Goal: Task Accomplishment & Management: Use online tool/utility

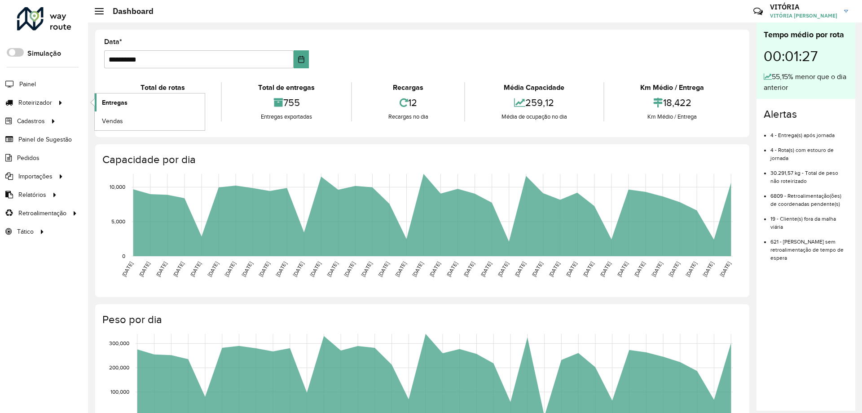
click at [111, 102] on span "Entregas" at bounding box center [115, 102] width 26 height 9
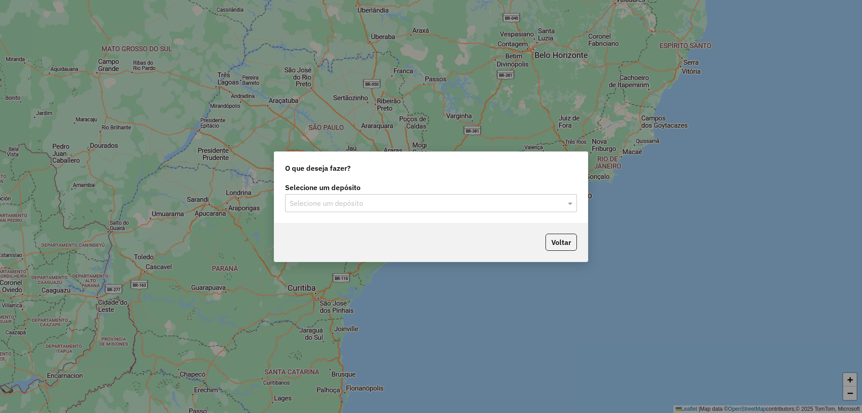
click at [463, 200] on input "text" at bounding box center [422, 203] width 265 height 11
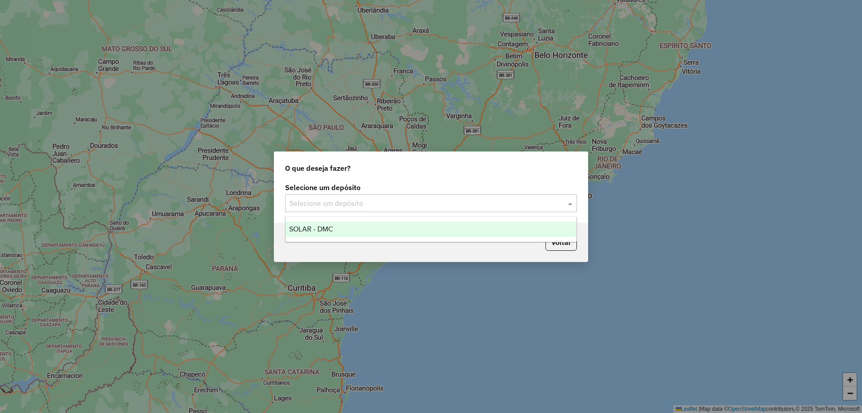
click at [450, 231] on div "SOLAR - DMC" at bounding box center [431, 228] width 291 height 15
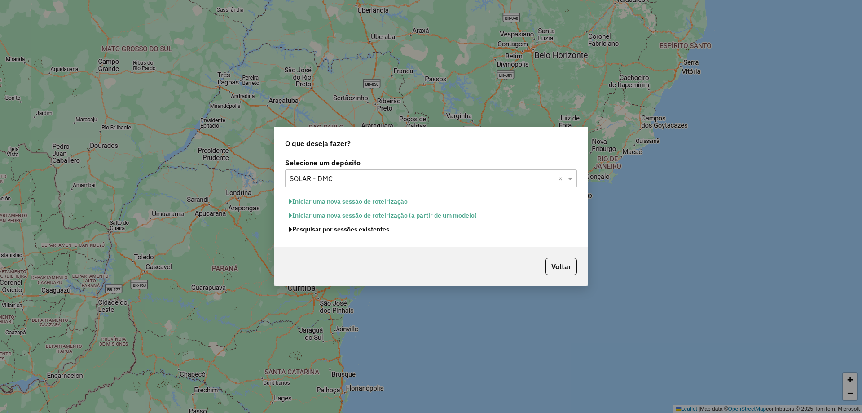
click at [342, 231] on button "Pesquisar por sessões existentes" at bounding box center [339, 229] width 108 height 14
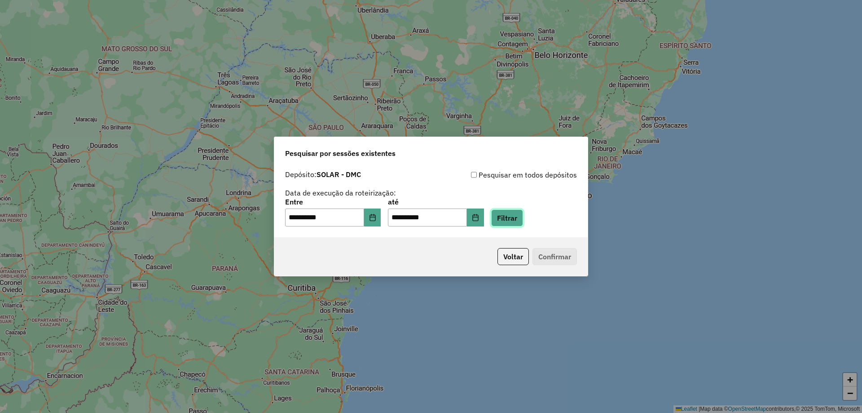
click at [510, 217] on button "Filtrar" at bounding box center [507, 217] width 32 height 17
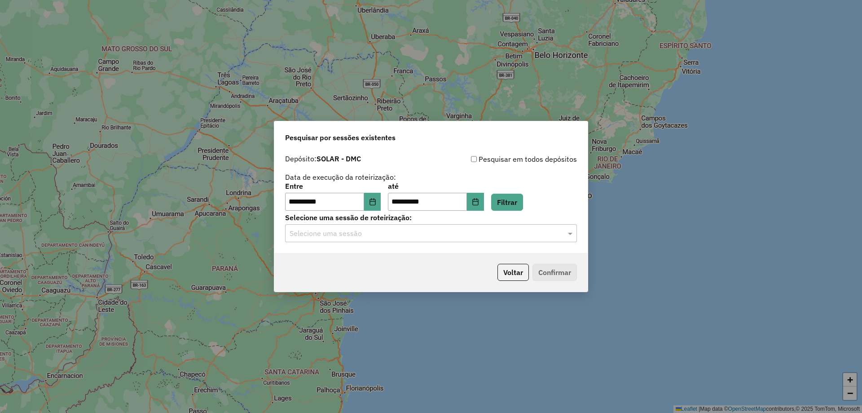
click at [452, 233] on input "text" at bounding box center [422, 233] width 265 height 11
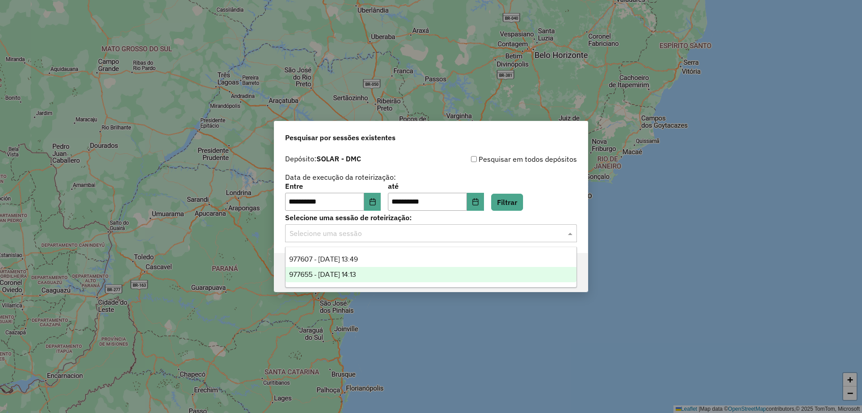
click at [420, 274] on div "977655 - 11/08/2025 14:13" at bounding box center [431, 274] width 291 height 15
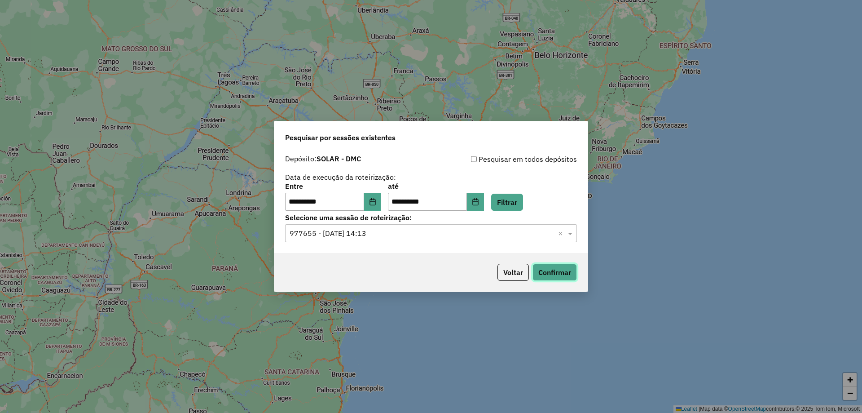
click at [538, 270] on button "Confirmar" at bounding box center [555, 272] width 44 height 17
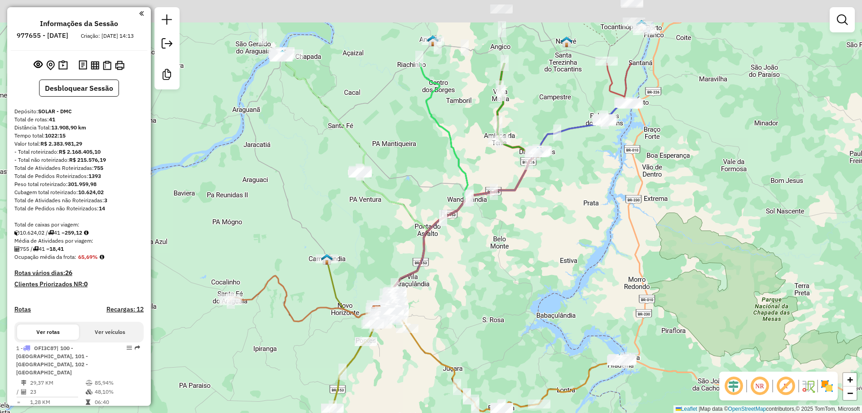
drag, startPoint x: 541, startPoint y: 202, endPoint x: 480, endPoint y: 318, distance: 131.4
click at [480, 318] on div "Janela de atendimento Grade de atendimento Capacidade Transportadoras Veículos …" at bounding box center [431, 206] width 862 height 413
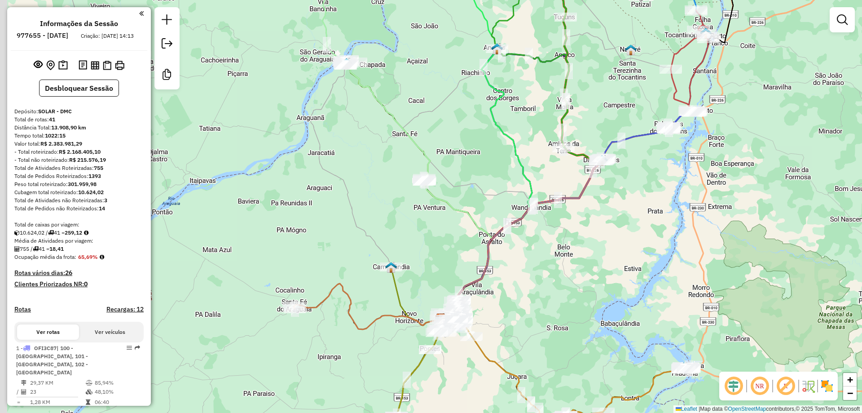
drag, startPoint x: 479, startPoint y: 285, endPoint x: 561, endPoint y: 279, distance: 82.0
click at [561, 279] on div "Janela de atendimento Grade de atendimento Capacidade Transportadoras Veículos …" at bounding box center [431, 206] width 862 height 413
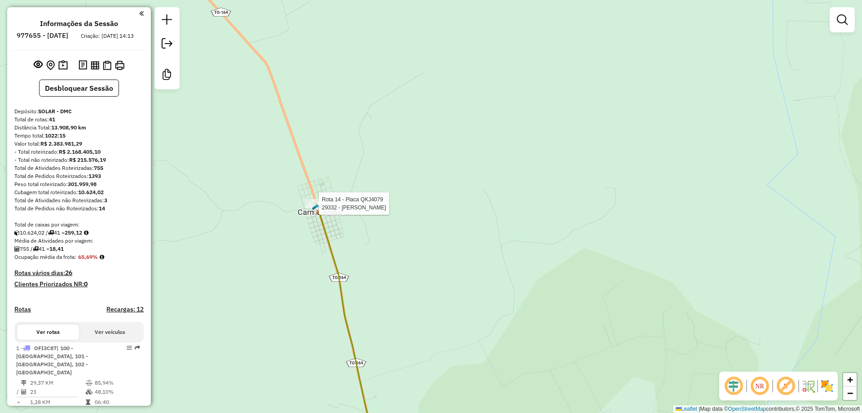
select select "**********"
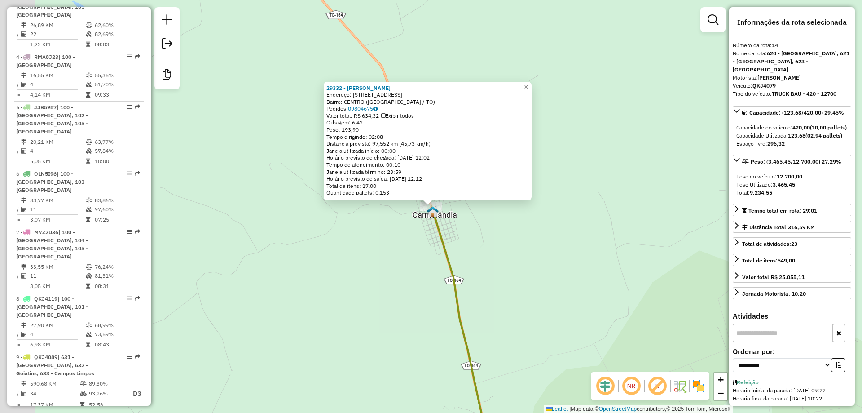
scroll to position [999, 0]
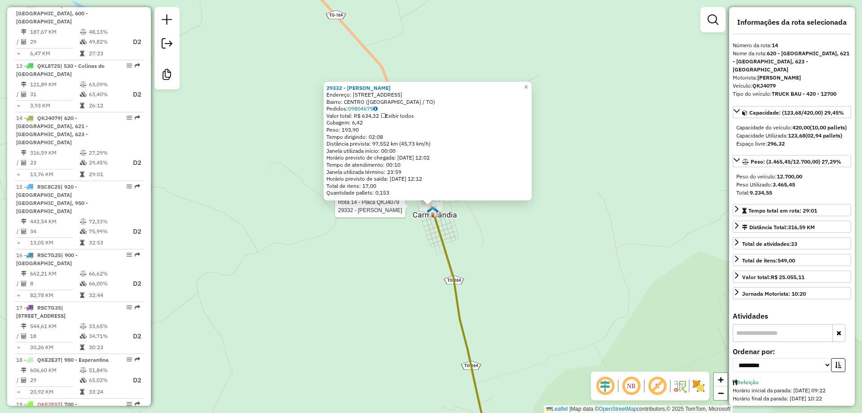
click at [532, 275] on div "Rota 14 - Placa QKJ4079 29332 - [PERSON_NAME] 29332 - [PERSON_NAME]: [STREET_AD…" at bounding box center [431, 206] width 862 height 413
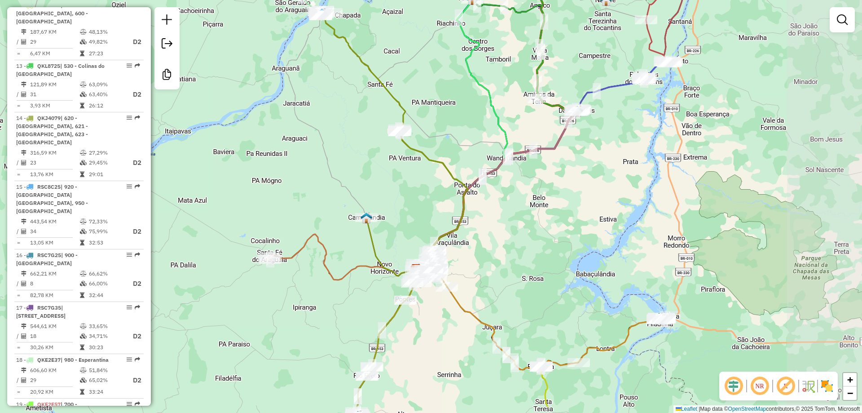
drag, startPoint x: 570, startPoint y: 268, endPoint x: 397, endPoint y: 202, distance: 186.0
click at [397, 202] on div "Janela de atendimento Grade de atendimento Capacidade Transportadoras Veículos …" at bounding box center [431, 206] width 862 height 413
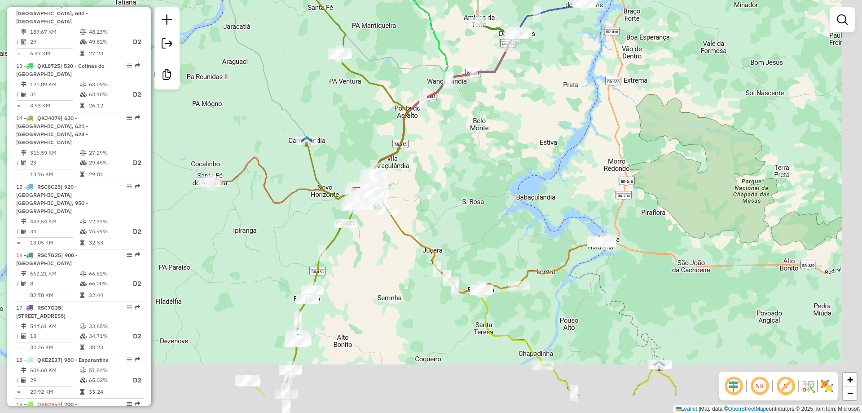
drag, startPoint x: 420, startPoint y: 176, endPoint x: 367, endPoint y: 113, distance: 81.6
click at [367, 113] on div "Janela de atendimento Grade de atendimento Capacidade Transportadoras Veículos …" at bounding box center [431, 206] width 862 height 413
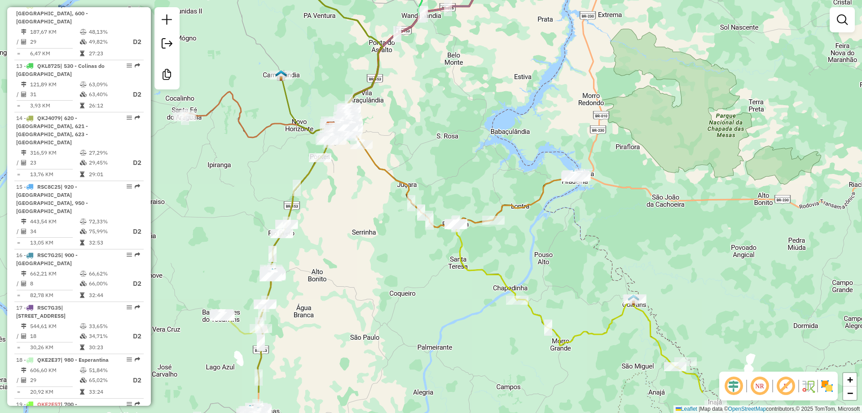
drag, startPoint x: 524, startPoint y: 254, endPoint x: 500, endPoint y: 193, distance: 66.1
click at [500, 193] on div "Janela de atendimento Grade de atendimento Capacidade Transportadoras Veículos …" at bounding box center [431, 206] width 862 height 413
select select "**********"
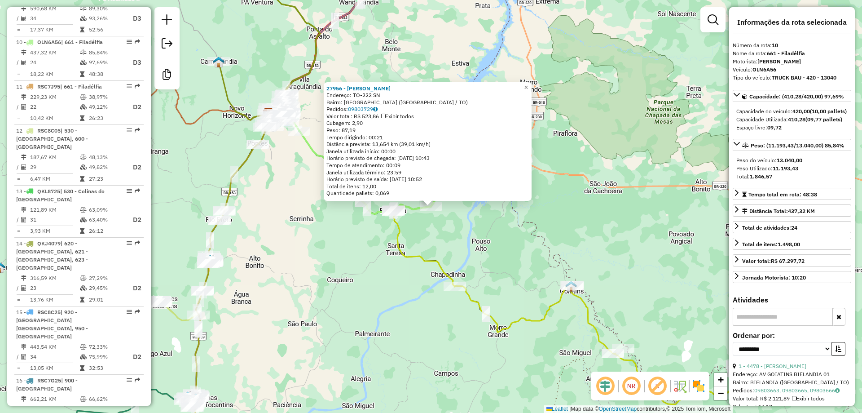
scroll to position [806, 0]
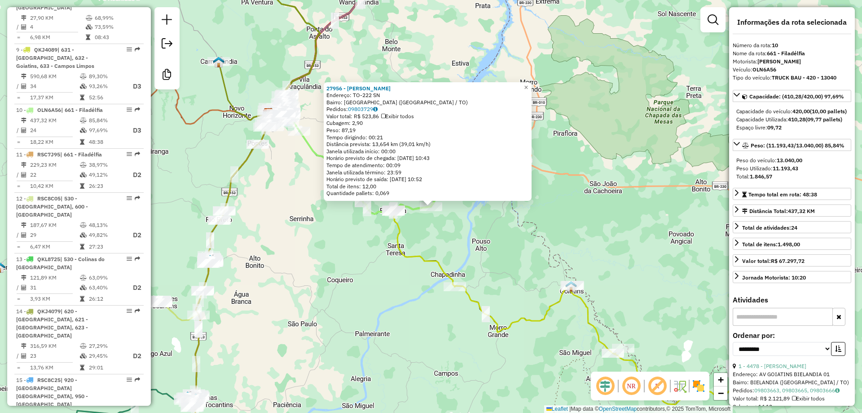
click at [488, 225] on div "27956 - [PERSON_NAME]: TO-222 SN Bairro: [GEOGRAPHIC_DATA] ([GEOGRAPHIC_DATA] /…" at bounding box center [431, 206] width 862 height 413
click at [469, 250] on div "27956 - [PERSON_NAME]: TO-222 SN Bairro: [GEOGRAPHIC_DATA] ([GEOGRAPHIC_DATA] /…" at bounding box center [431, 206] width 862 height 413
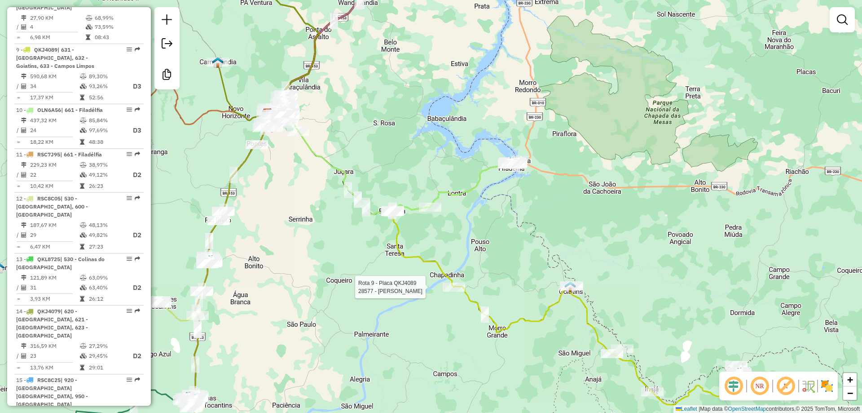
select select "**********"
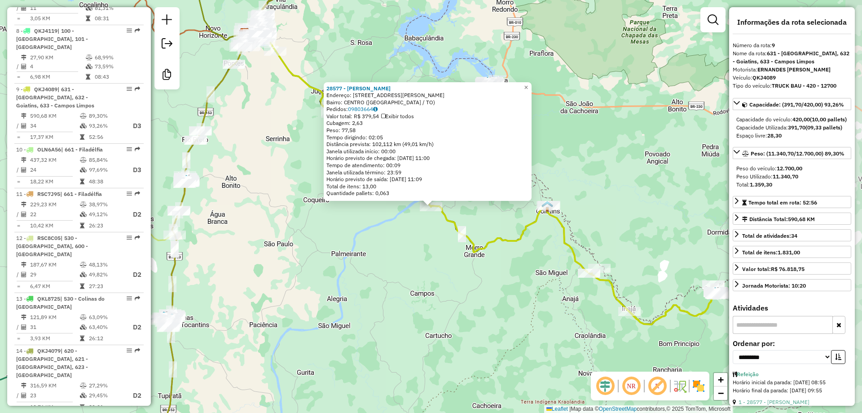
scroll to position [746, 0]
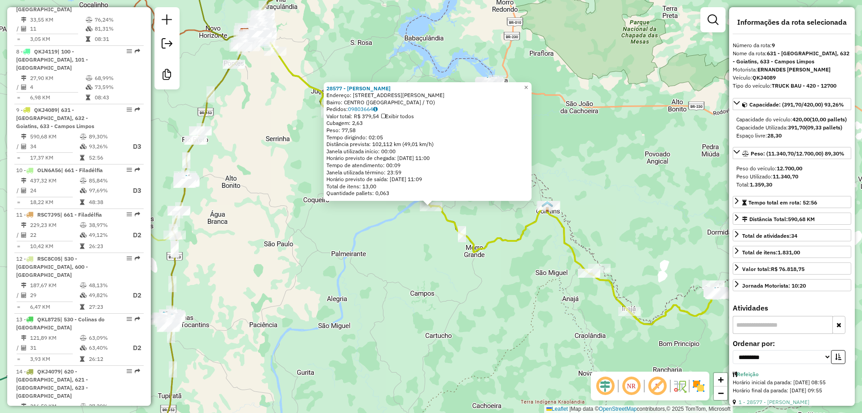
click at [614, 163] on div "Rota 9 - Placa QKJ4089 28577 - AELSON ARRUDA CAMPOS 28577 - AELSON ARRUDA CAMPO…" at bounding box center [431, 206] width 862 height 413
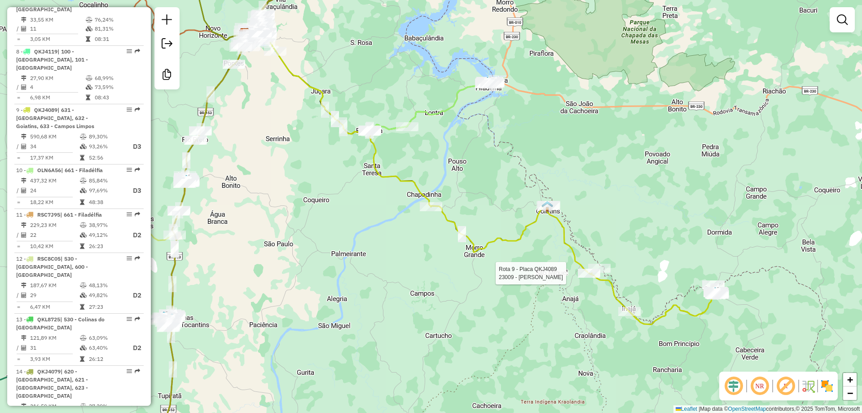
select select "**********"
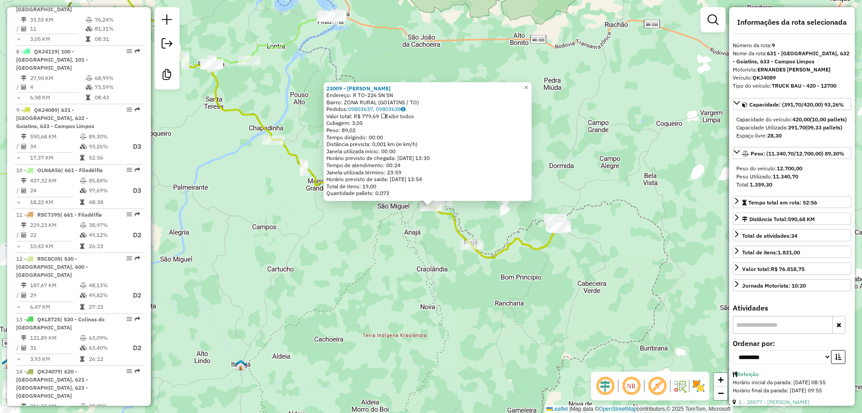
click at [475, 282] on div "23009 - [PERSON_NAME] Endereço: R TO-226 SN SN Bairro: ZONA RURAL (GOIATINS / T…" at bounding box center [431, 206] width 862 height 413
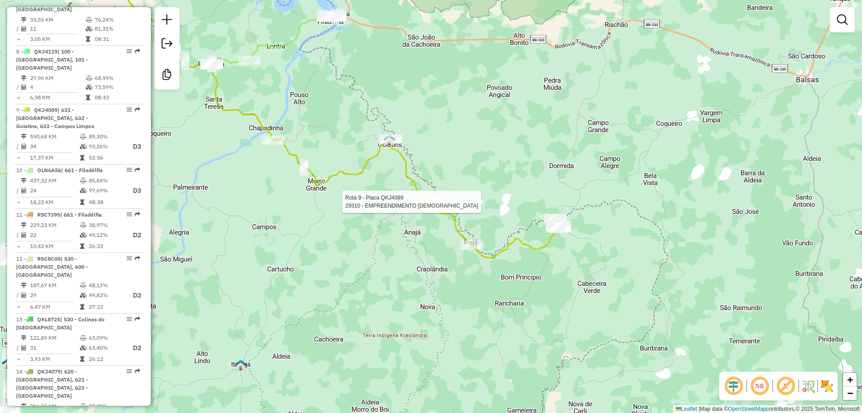
select select "**********"
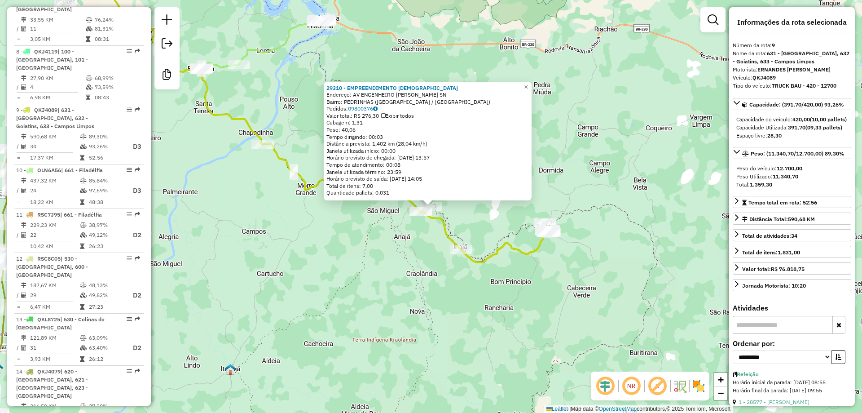
click at [404, 261] on div "29310 - EMPREENDIMENTO [PERSON_NAME]: AV ENGENHEIRO [PERSON_NAME] SN Bairro: PE…" at bounding box center [431, 206] width 862 height 413
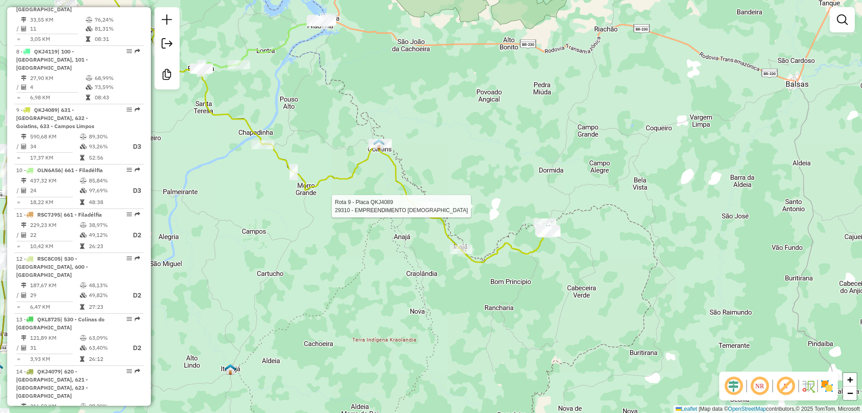
select select "**********"
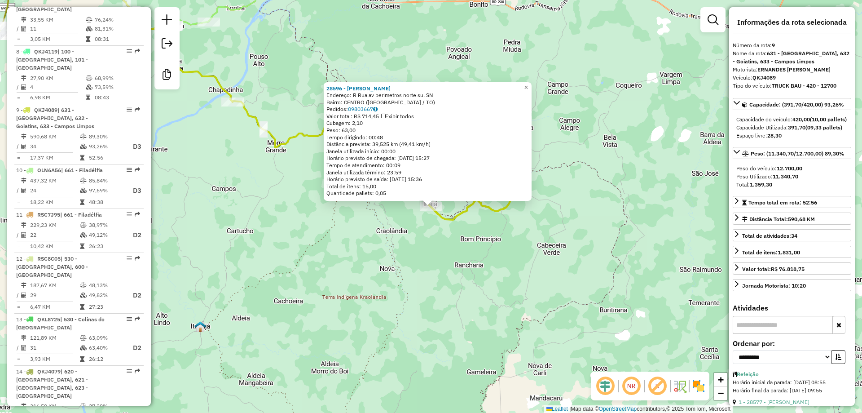
click at [375, 255] on div "28596 - [PERSON_NAME]: [PERSON_NAME] av perimetros norte sul SN Bairro: [GEOGRA…" at bounding box center [431, 206] width 862 height 413
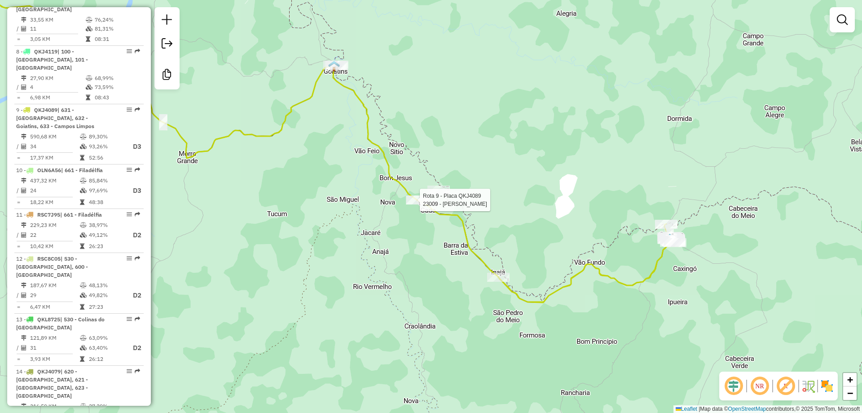
select select "**********"
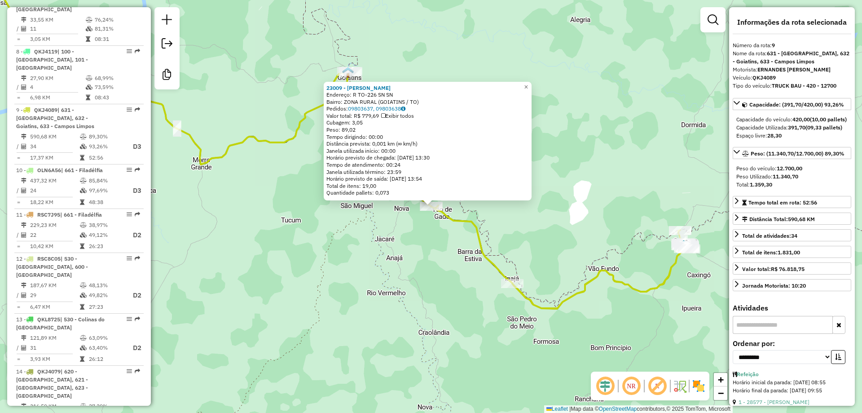
click at [323, 261] on div "23009 - [PERSON_NAME] Endereço: R TO-226 SN SN Bairro: ZONA RURAL (GOIATINS / T…" at bounding box center [431, 206] width 862 height 413
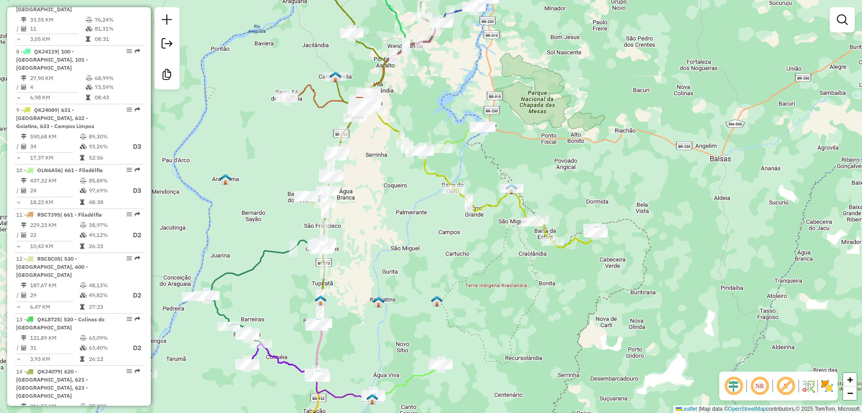
drag, startPoint x: 291, startPoint y: 287, endPoint x: 484, endPoint y: 238, distance: 198.9
click at [484, 238] on div "Janela de atendimento Grade de atendimento Capacidade Transportadoras Veículos …" at bounding box center [431, 206] width 862 height 413
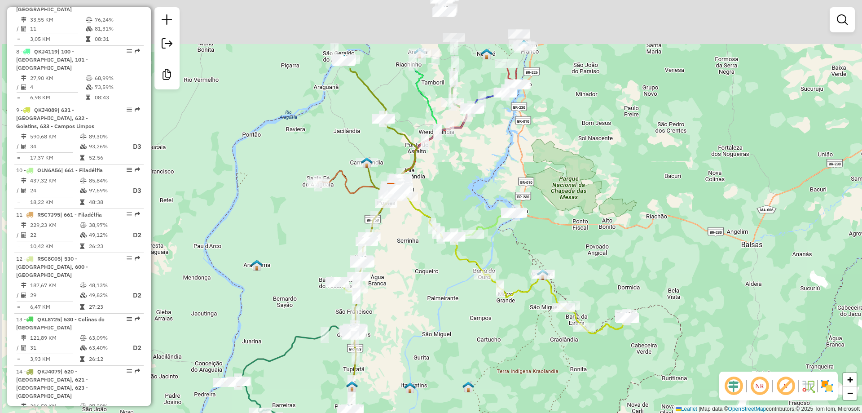
drag, startPoint x: 406, startPoint y: 221, endPoint x: 429, endPoint y: 323, distance: 103.8
click at [434, 349] on div "Janela de atendimento Grade de atendimento Capacidade Transportadoras Veículos …" at bounding box center [431, 206] width 862 height 413
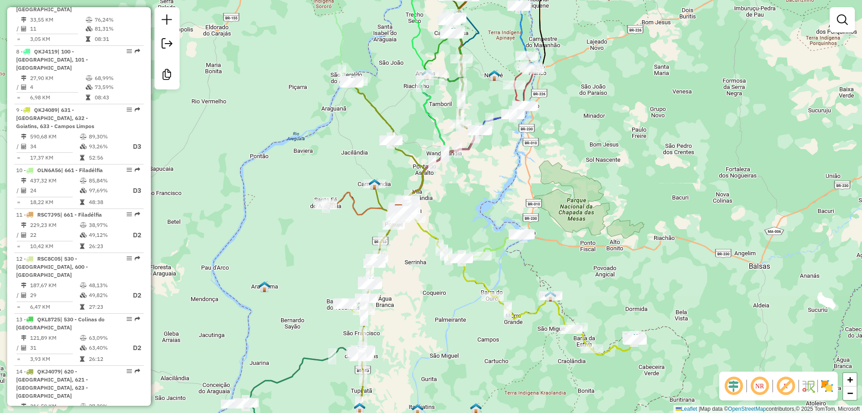
drag, startPoint x: 407, startPoint y: 289, endPoint x: 394, endPoint y: 369, distance: 81.0
click at [395, 369] on div "Janela de atendimento Grade de atendimento Capacidade Transportadoras Veículos …" at bounding box center [431, 206] width 862 height 413
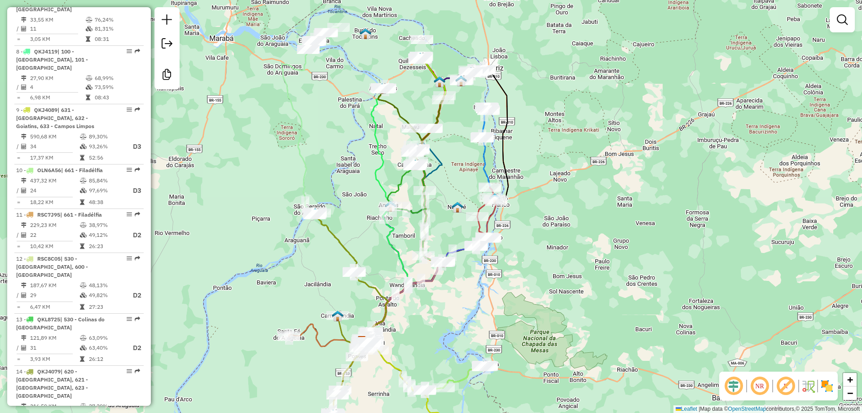
drag, startPoint x: 473, startPoint y: 277, endPoint x: 448, endPoint y: 332, distance: 59.9
click at [448, 332] on div "Janela de atendimento Grade de atendimento Capacidade Transportadoras Veículos …" at bounding box center [431, 206] width 862 height 413
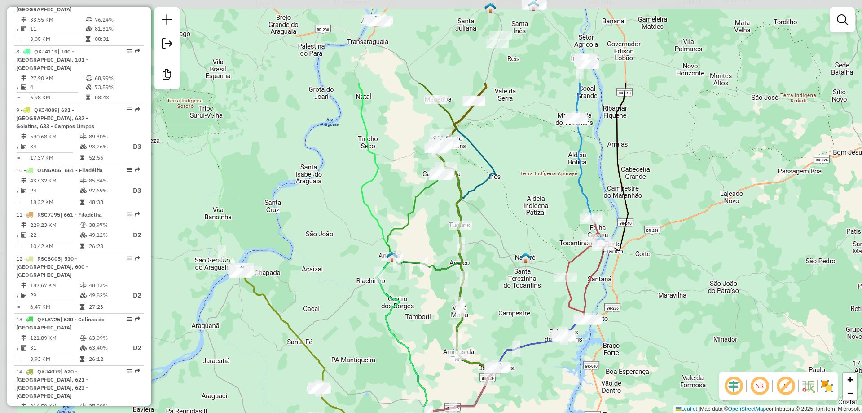
drag, startPoint x: 445, startPoint y: 197, endPoint x: 480, endPoint y: 318, distance: 125.8
click at [480, 321] on div "Janela de atendimento Grade de atendimento Capacidade Transportadoras Veículos …" at bounding box center [431, 206] width 862 height 413
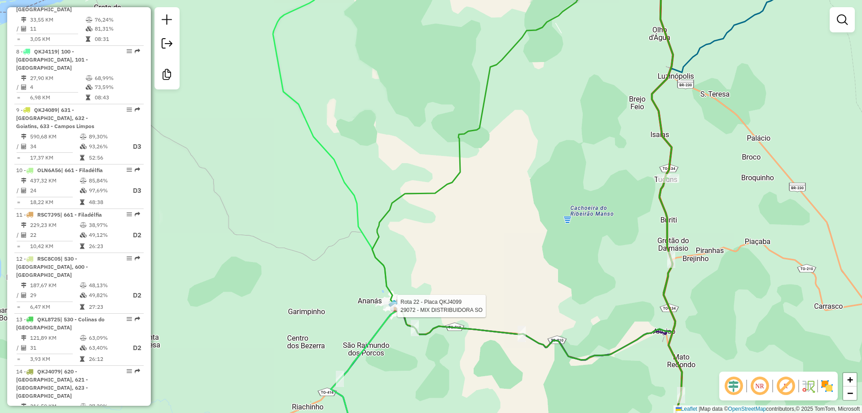
select select "**********"
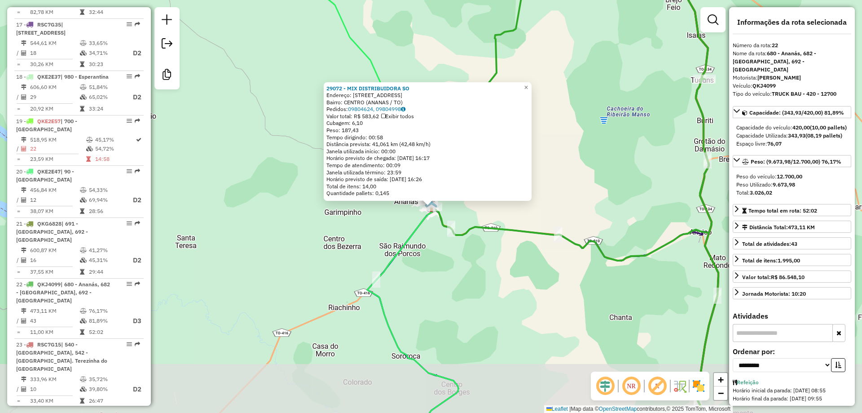
scroll to position [1416, 0]
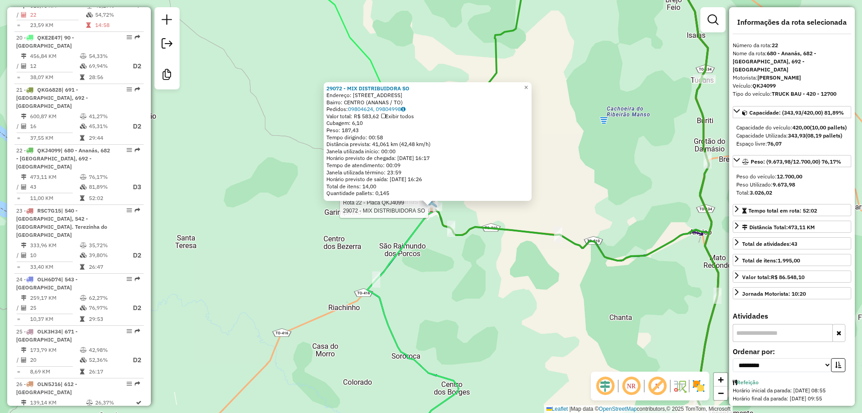
click at [579, 194] on div "Rota 22 - Placa QKJ4099 29072 - MIX DISTRIBUIDORA SO 29072 - MIX DISTRIBUIDORA …" at bounding box center [431, 206] width 862 height 413
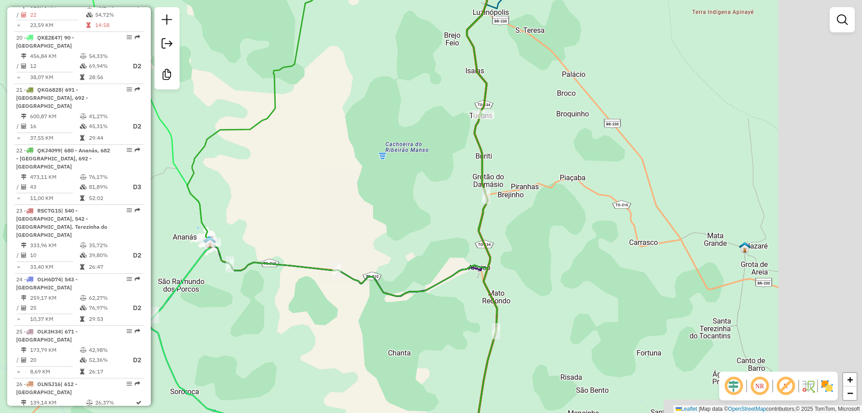
drag, startPoint x: 598, startPoint y: 191, endPoint x: 271, endPoint y: 293, distance: 342.8
click at [271, 293] on div "Janela de atendimento Grade de atendimento Capacidade Transportadoras Veículos …" at bounding box center [431, 206] width 862 height 413
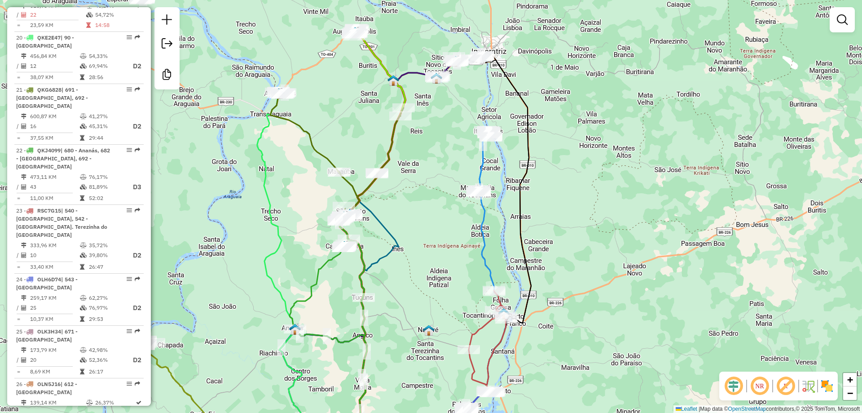
drag, startPoint x: 457, startPoint y: 241, endPoint x: 431, endPoint y: 304, distance: 68.5
click at [431, 304] on div "Janela de atendimento Grade de atendimento Capacidade Transportadoras Veículos …" at bounding box center [431, 206] width 862 height 413
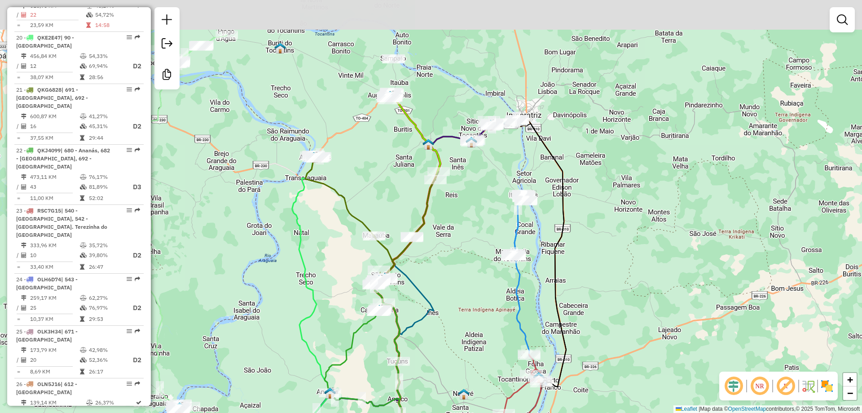
drag, startPoint x: 425, startPoint y: 254, endPoint x: 462, endPoint y: 316, distance: 72.0
click at [462, 316] on div "Janela de atendimento Grade de atendimento Capacidade Transportadoras Veículos …" at bounding box center [431, 206] width 862 height 413
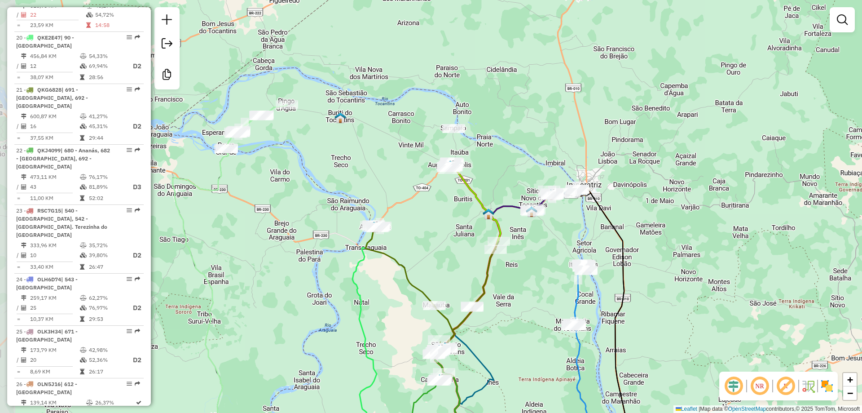
drag, startPoint x: 440, startPoint y: 286, endPoint x: 495, endPoint y: 349, distance: 84.3
click at [495, 349] on div "Janela de atendimento Grade de atendimento Capacidade Transportadoras Veículos …" at bounding box center [431, 206] width 862 height 413
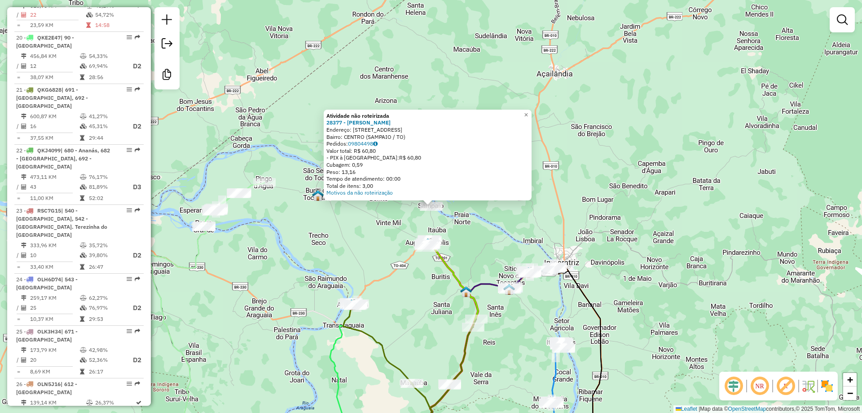
click at [631, 168] on div "Atividade não roteirizada 28377 - [PERSON_NAME] NOGUE Endereço: [STREET_ADDRESS…" at bounding box center [431, 206] width 862 height 413
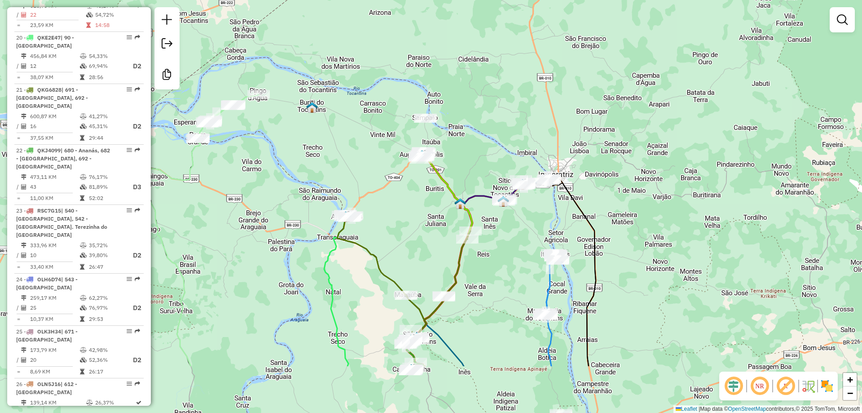
drag, startPoint x: 489, startPoint y: 235, endPoint x: 485, endPoint y: 151, distance: 84.5
click at [485, 151] on div "Janela de atendimento Grade de atendimento Capacidade Transportadoras Veículos …" at bounding box center [431, 206] width 862 height 413
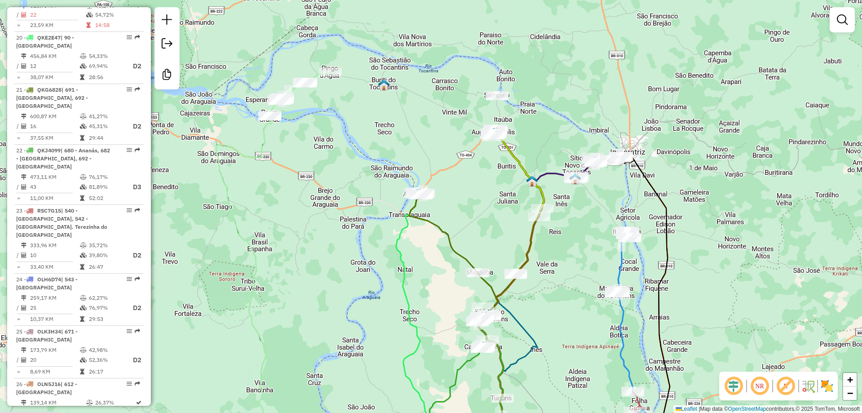
drag, startPoint x: 408, startPoint y: 232, endPoint x: 482, endPoint y: 208, distance: 77.4
click at [482, 208] on div "Janela de atendimento Grade de atendimento Capacidade Transportadoras Veículos …" at bounding box center [431, 206] width 862 height 413
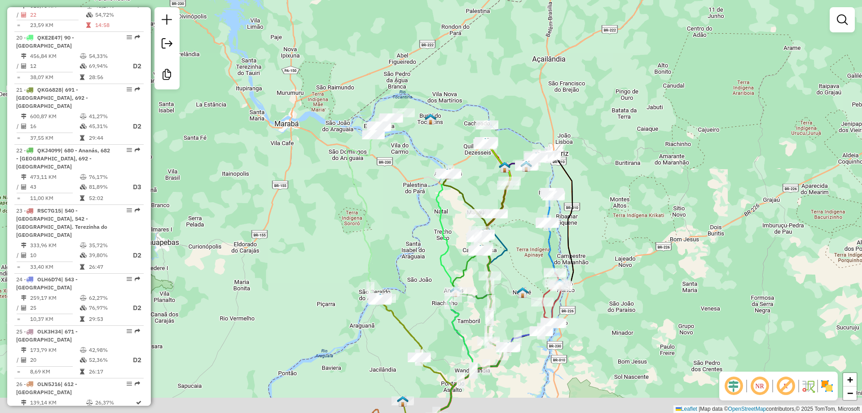
drag, startPoint x: 482, startPoint y: 208, endPoint x: 470, endPoint y: 119, distance: 90.1
click at [470, 119] on div "Janela de atendimento Grade de atendimento Capacidade Transportadoras Veículos …" at bounding box center [431, 206] width 862 height 413
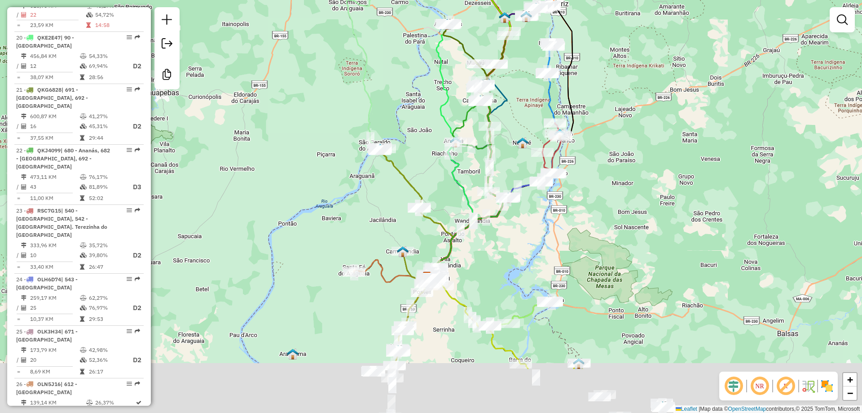
drag, startPoint x: 491, startPoint y: 349, endPoint x: 499, endPoint y: 213, distance: 135.5
click at [499, 214] on div "Janela de atendimento Grade de atendimento Capacidade Transportadoras Veículos …" at bounding box center [431, 206] width 862 height 413
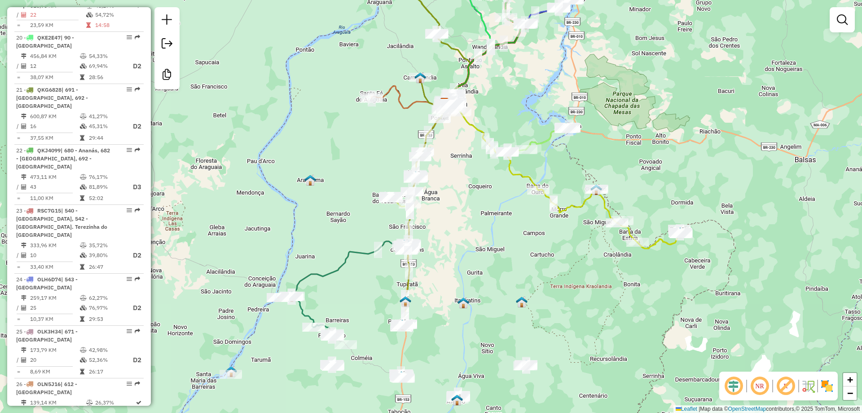
drag, startPoint x: 480, startPoint y: 336, endPoint x: 499, endPoint y: 199, distance: 139.1
click at [499, 199] on div "Janela de atendimento Grade de atendimento Capacidade Transportadoras Veículos …" at bounding box center [431, 206] width 862 height 413
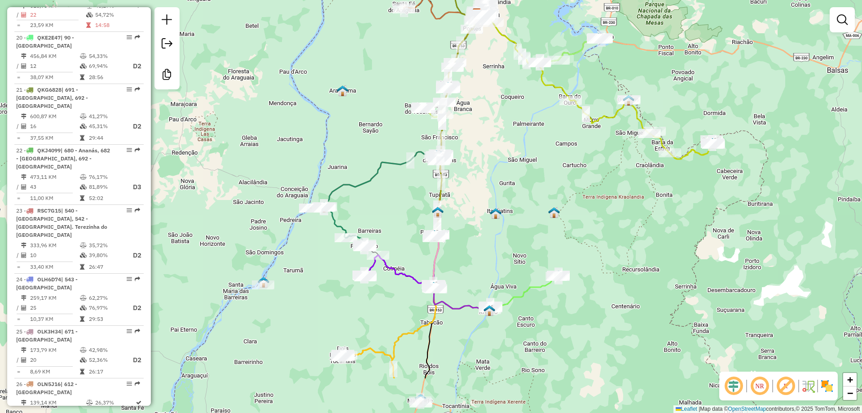
drag, startPoint x: 467, startPoint y: 291, endPoint x: 500, endPoint y: 208, distance: 88.9
click at [500, 208] on img at bounding box center [496, 214] width 12 height 12
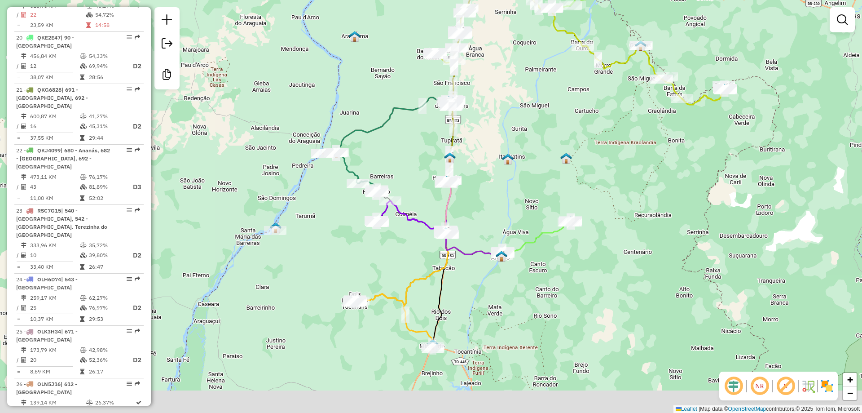
drag, startPoint x: 496, startPoint y: 246, endPoint x: 508, endPoint y: 176, distance: 71.2
click at [508, 176] on div "Janela de atendimento Grade de atendimento Capacidade Transportadoras Veículos …" at bounding box center [431, 206] width 862 height 413
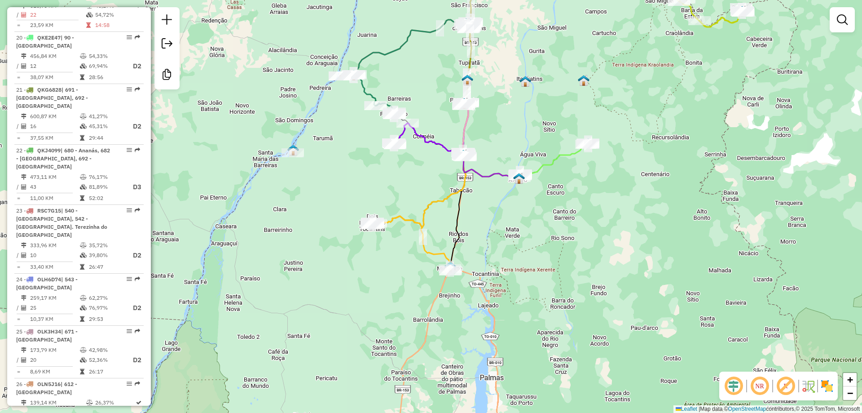
drag, startPoint x: 480, startPoint y: 297, endPoint x: 494, endPoint y: 239, distance: 60.1
click at [494, 239] on div "Janela de atendimento Grade de atendimento Capacidade Transportadoras Veículos …" at bounding box center [431, 206] width 862 height 413
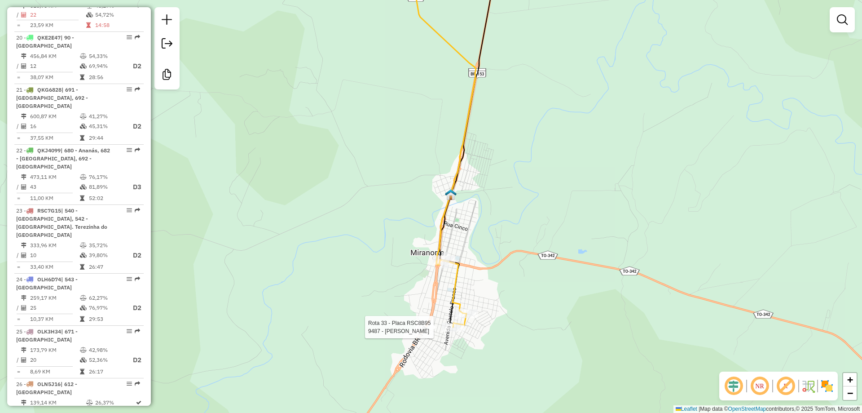
select select "**********"
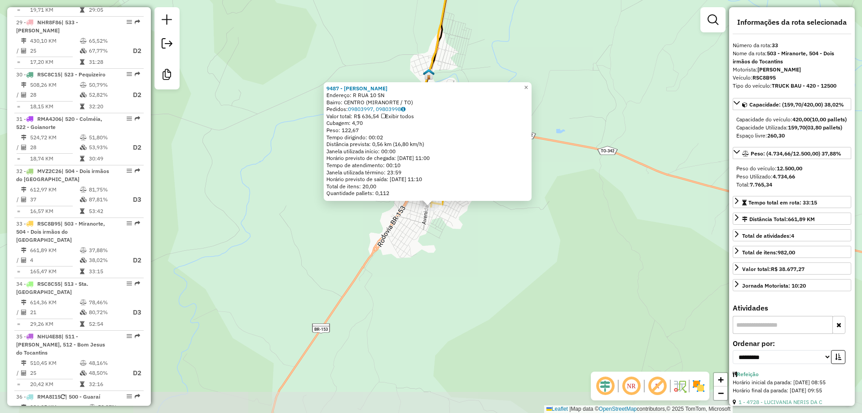
scroll to position [1989, 0]
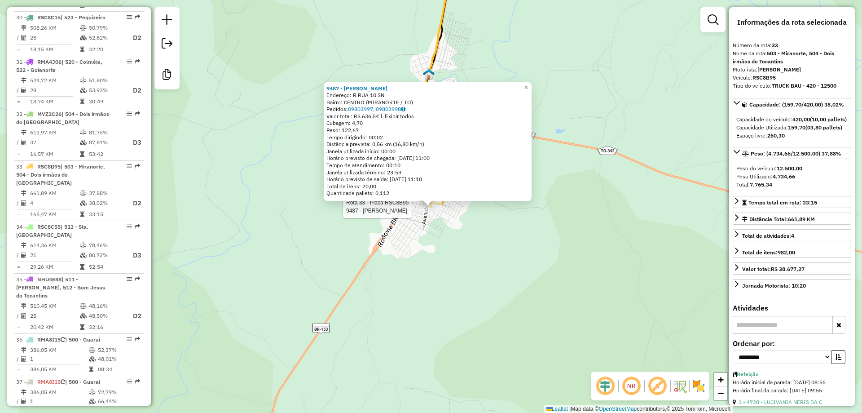
click at [451, 270] on div "Rota 33 - Placa RSC8B95 9487 - [PERSON_NAME] D 9487 - [PERSON_NAME]: R RUA 10 S…" at bounding box center [431, 206] width 862 height 413
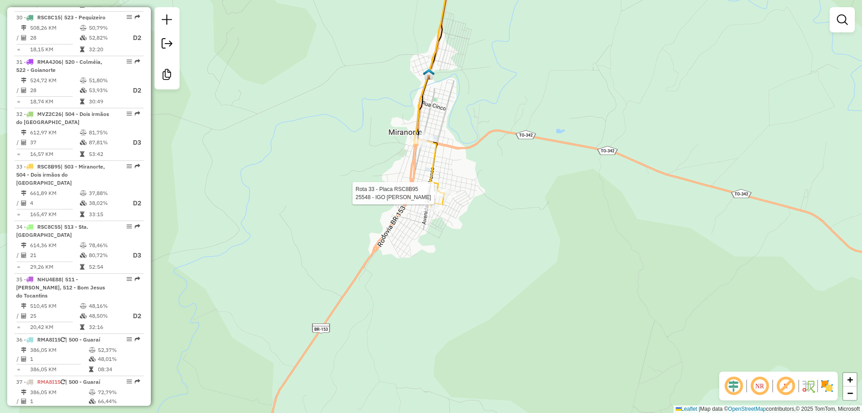
select select "**********"
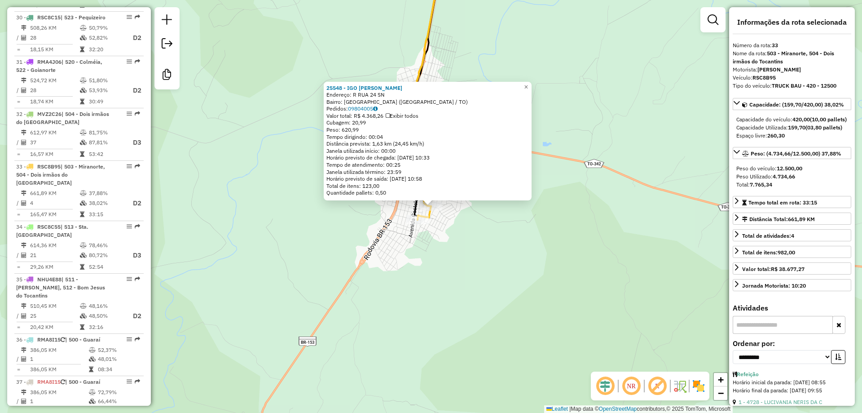
click at [486, 251] on div "Rota 33 - Placa RSC8B95 25548 - [PERSON_NAME] SAN 25548 - IGO [PERSON_NAME]: R …" at bounding box center [431, 206] width 862 height 413
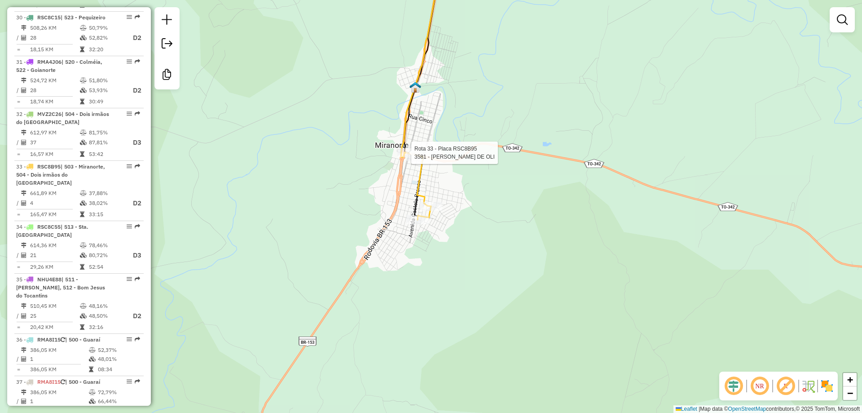
select select "**********"
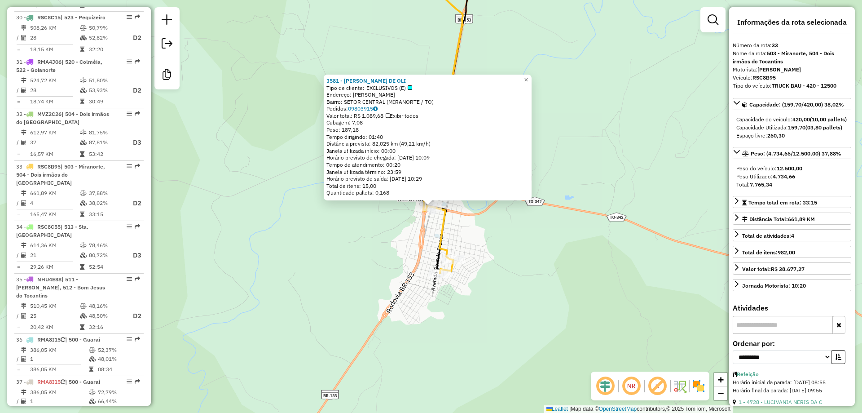
click at [558, 289] on div "Rota 33 - Placa RSC8B95 3581 - [PERSON_NAME] DE OLI 3581 - [PERSON_NAME] DE OLI…" at bounding box center [431, 206] width 862 height 413
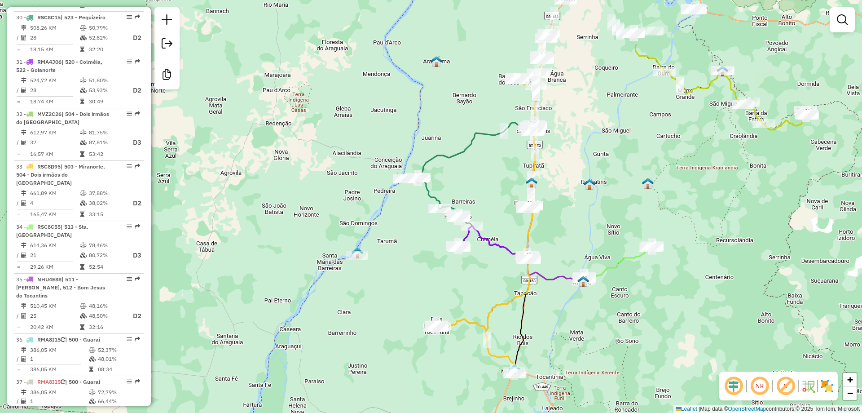
drag, startPoint x: 612, startPoint y: 236, endPoint x: 573, endPoint y: 322, distance: 94.1
click at [573, 322] on div "Janela de atendimento Grade de atendimento Capacidade Transportadoras Veículos …" at bounding box center [431, 206] width 862 height 413
select select "**********"
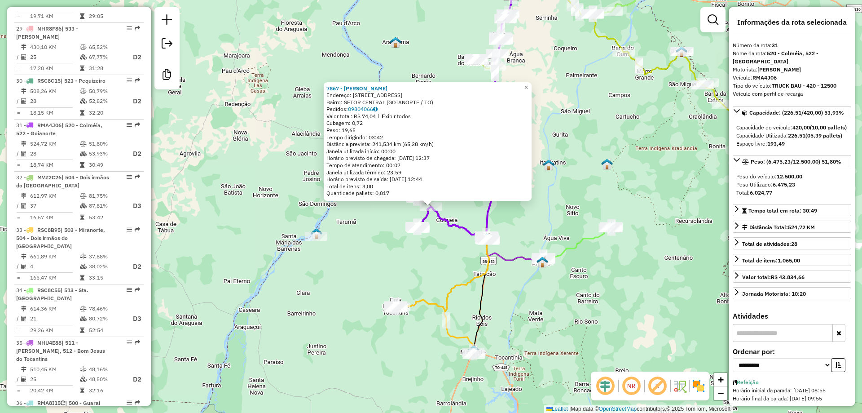
scroll to position [1885, 0]
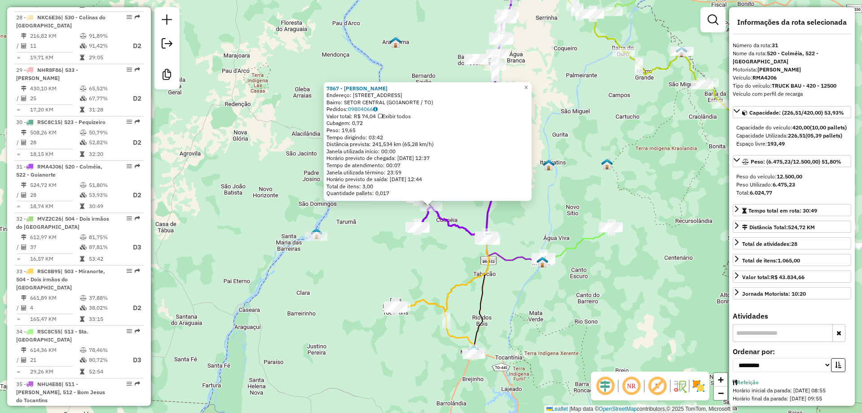
click at [564, 208] on div "7867 - [PERSON_NAME] LEIT Endereço: AV AV CAMPINA DO NORTE 511 Bairro: SETOR CE…" at bounding box center [431, 206] width 862 height 413
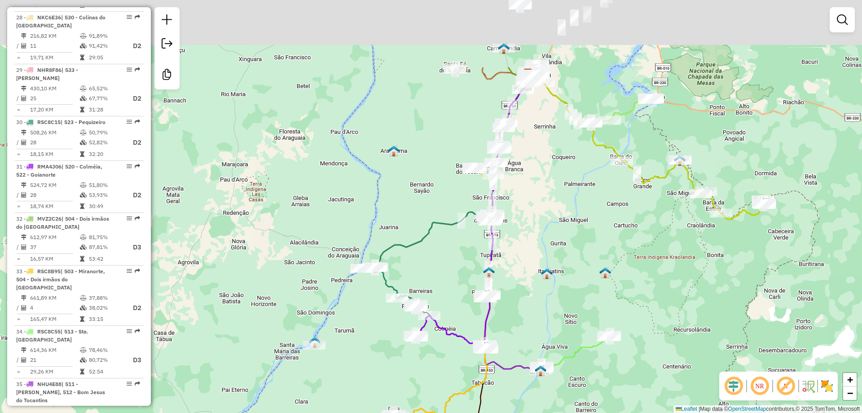
drag, startPoint x: 563, startPoint y: 256, endPoint x: 563, endPoint y: 289, distance: 32.8
click at [563, 289] on div "Janela de atendimento Grade de atendimento Capacidade Transportadoras Veículos …" at bounding box center [431, 206] width 862 height 413
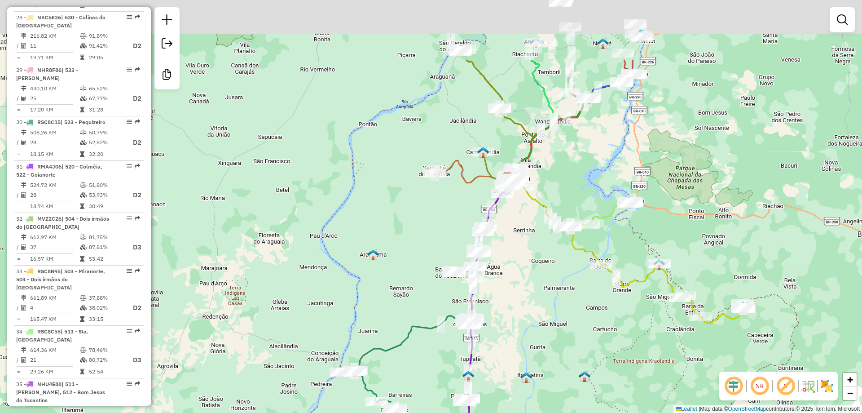
drag, startPoint x: 519, startPoint y: 214, endPoint x: 495, endPoint y: 314, distance: 102.7
click at [496, 320] on div "Janela de atendimento Grade de atendimento Capacidade Transportadoras Veículos …" at bounding box center [431, 206] width 862 height 413
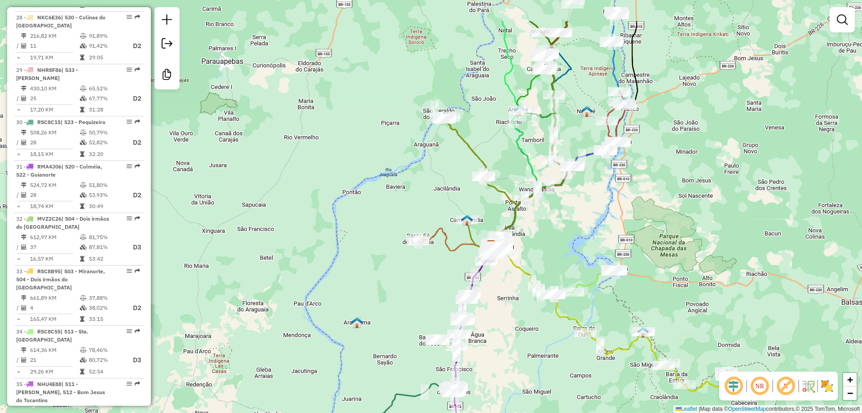
drag, startPoint x: 506, startPoint y: 267, endPoint x: 492, endPoint y: 332, distance: 66.2
click at [492, 332] on div "Janela de atendimento Grade de atendimento Capacidade Transportadoras Veículos …" at bounding box center [431, 206] width 862 height 413
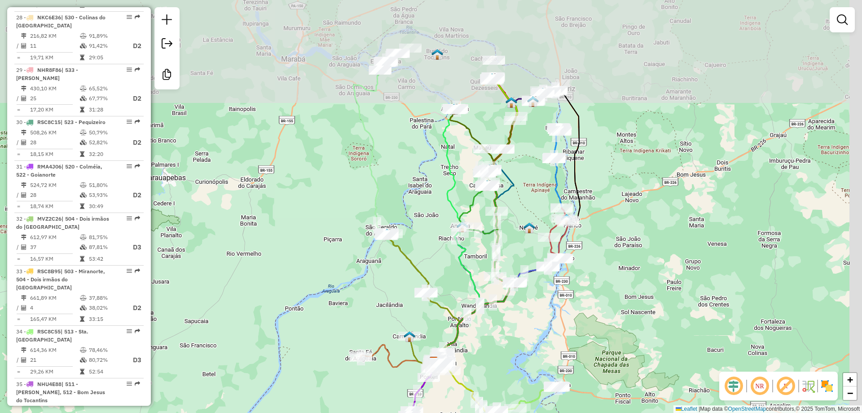
drag, startPoint x: 553, startPoint y: 221, endPoint x: 495, endPoint y: 337, distance: 130.4
click at [495, 337] on div "Janela de atendimento Grade de atendimento Capacidade Transportadoras Veículos …" at bounding box center [431, 206] width 862 height 413
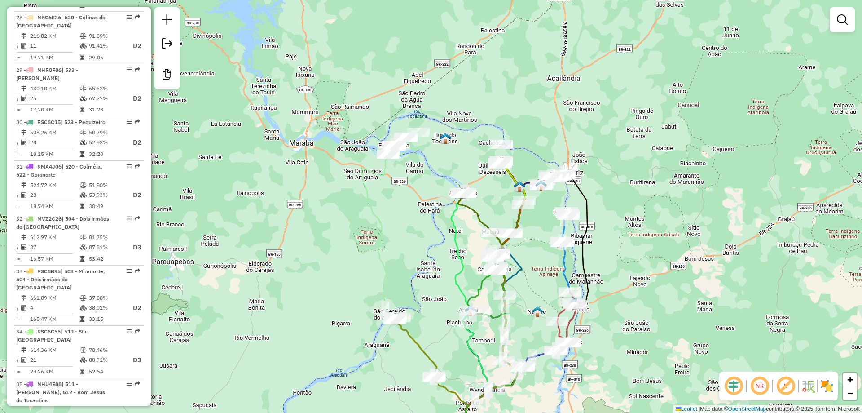
drag, startPoint x: 528, startPoint y: 209, endPoint x: 537, endPoint y: 290, distance: 81.8
click at [537, 290] on div "Janela de atendimento Grade de atendimento Capacidade Transportadoras Veículos …" at bounding box center [431, 206] width 862 height 413
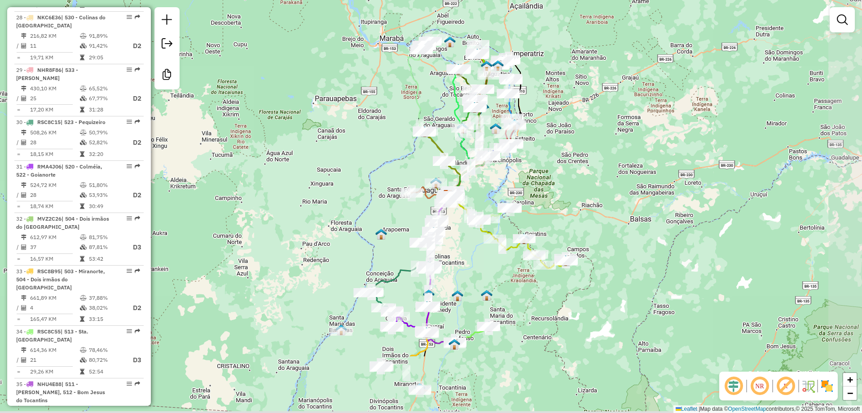
drag, startPoint x: 715, startPoint y: 221, endPoint x: 597, endPoint y: 124, distance: 153.8
click at [597, 124] on div "Janela de atendimento Grade de atendimento Capacidade Transportadoras Veículos …" at bounding box center [431, 206] width 862 height 413
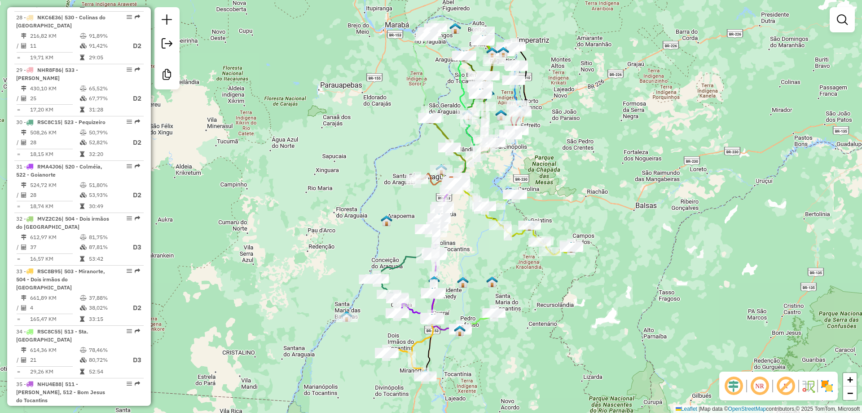
drag, startPoint x: 581, startPoint y: 151, endPoint x: 591, endPoint y: 137, distance: 16.7
click at [591, 137] on div "Janela de atendimento Grade de atendimento Capacidade Transportadoras Veículos …" at bounding box center [431, 206] width 862 height 413
